Goal: Obtain resource: Download file/media

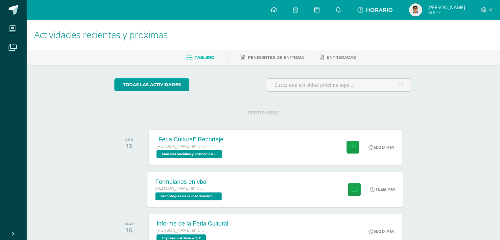
scroll to position [49, 0]
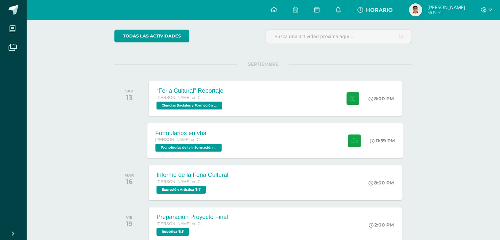
click at [227, 141] on div "Formularios en vba [PERSON_NAME] en Ciencias y Letras Tecnologías de la Informa…" at bounding box center [190, 140] width 84 height 35
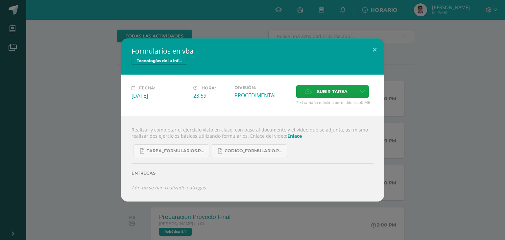
click at [289, 135] on link "Enlace" at bounding box center [295, 136] width 14 height 6
click at [223, 150] on link "CODIGO_formulario.pdf" at bounding box center [249, 150] width 76 height 13
click at [76, 89] on div "Formularios en vba Tecnologías de la Información y Comunicación 5 Fecha: [DATE]…" at bounding box center [253, 119] width 500 height 163
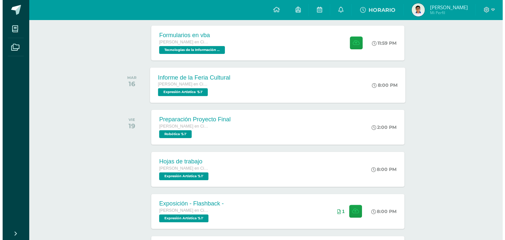
scroll to position [147, 0]
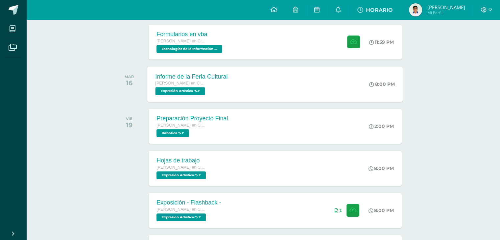
click at [230, 85] on div "Informe de la Feria Cultural [PERSON_NAME] en Ciencias y Letras Expresión Artís…" at bounding box center [192, 83] width 88 height 35
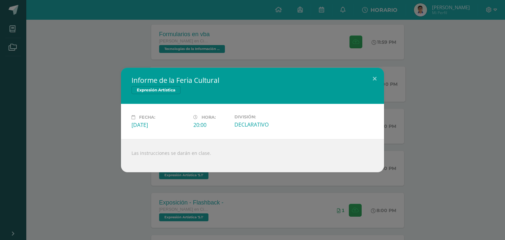
click at [193, 155] on div "Las instrucciones se darán en clase." at bounding box center [252, 155] width 263 height 33
click at [205, 179] on div "Informe de la Feria Cultural Expresión Artística Fecha: [DATE] Hora: 20:00 Divi…" at bounding box center [252, 120] width 505 height 240
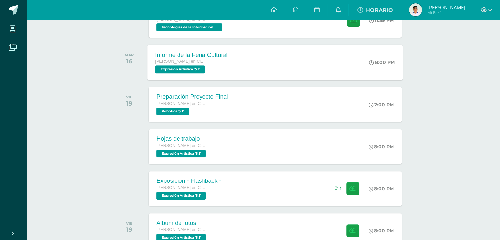
scroll to position [180, 0]
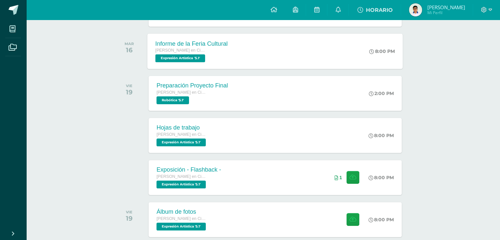
click at [205, 179] on div "[PERSON_NAME] en Ciencias y Letras" at bounding box center [189, 176] width 64 height 7
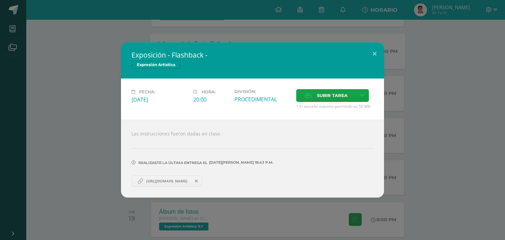
click at [191, 179] on span "[URL][DOMAIN_NAME]" at bounding box center [167, 181] width 48 height 5
click at [89, 76] on div "Exposición - Flashback - Expresión Artística Fecha: [DATE] Hora: 20:00 División:" at bounding box center [253, 119] width 500 height 155
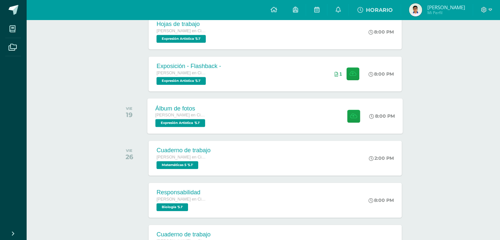
scroll to position [312, 0]
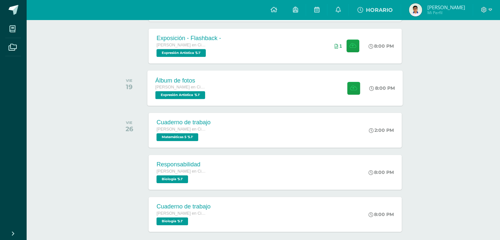
click at [251, 82] on div "Álbum de fotos [PERSON_NAME] en Ciencias y Letras Expresión Artística '5.1' 8:0…" at bounding box center [276, 87] width 256 height 35
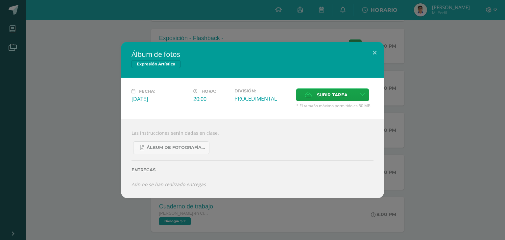
drag, startPoint x: 57, startPoint y: 107, endPoint x: 84, endPoint y: 110, distance: 27.8
click at [57, 107] on div "Álbum de fotos Expresión Artística Fecha: [DATE] Hora: 20:00 División: Subir ta…" at bounding box center [253, 120] width 500 height 157
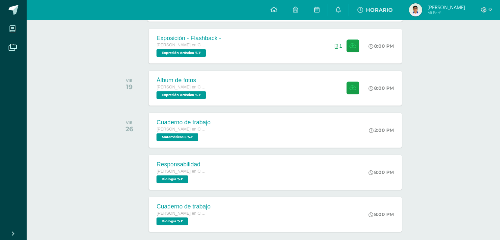
scroll to position [180, 0]
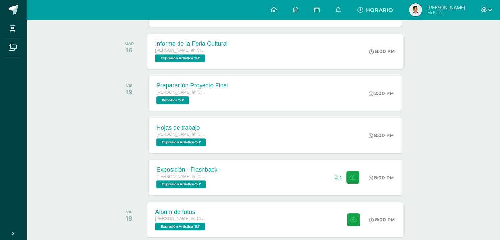
click at [200, 220] on span "[PERSON_NAME] en Ciencias y Letras" at bounding box center [181, 218] width 50 height 5
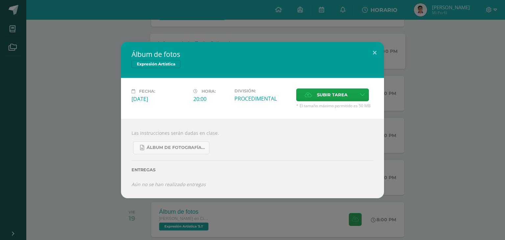
click at [45, 119] on div "Álbum de fotos Expresión Artística Fecha: [DATE] Hora: 20:00 División: Subir ta…" at bounding box center [253, 120] width 500 height 157
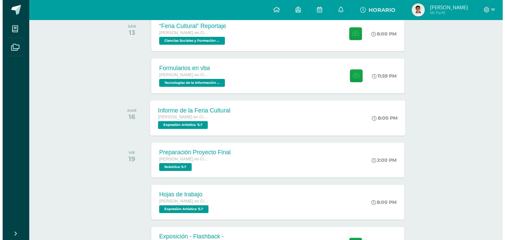
scroll to position [82, 0]
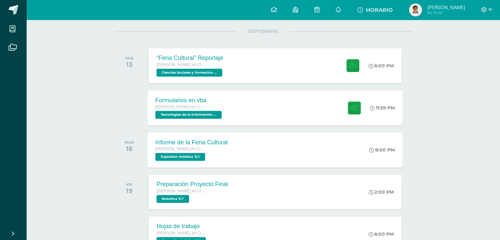
click at [188, 115] on span "Tecnologías de la Información y Comunicación 5 '5.1'" at bounding box center [189, 115] width 66 height 8
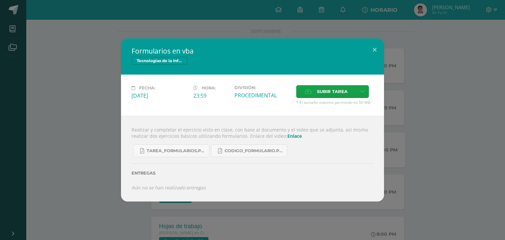
click at [133, 112] on div "Fecha: [DATE] Hora: 23:59 División: PROCEDIMENTAL Subir tarea" at bounding box center [252, 95] width 263 height 41
click at [82, 105] on div "Formularios en vba Tecnologías de la Información y Comunicación 5 Fecha: [DATE]…" at bounding box center [253, 119] width 500 height 163
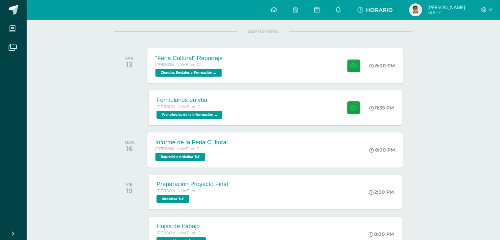
click at [188, 70] on span "Ciencias Sociales y Formación Ciudadana 5 '5.1'" at bounding box center [189, 73] width 66 height 8
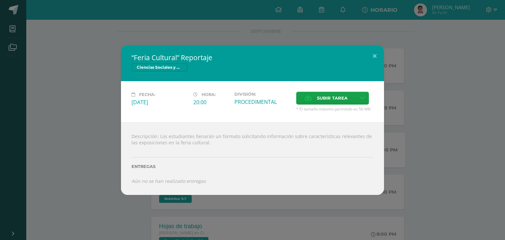
click at [56, 118] on div "“Feria Cultural” Reportaje Ciencias Sociales y Formación Ciudadana 5 Fecha: [DA…" at bounding box center [253, 120] width 500 height 150
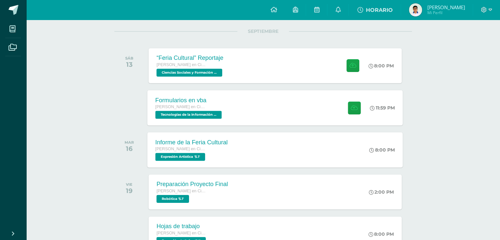
click at [325, 116] on div "Formularios en vba [PERSON_NAME] en Ciencias y Letras Tecnologías de la Informa…" at bounding box center [276, 107] width 256 height 35
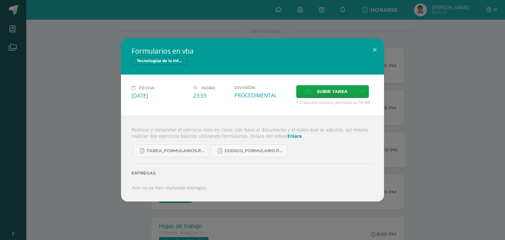
click at [288, 137] on link "Enlace" at bounding box center [295, 136] width 14 height 6
